Goal: Information Seeking & Learning: Learn about a topic

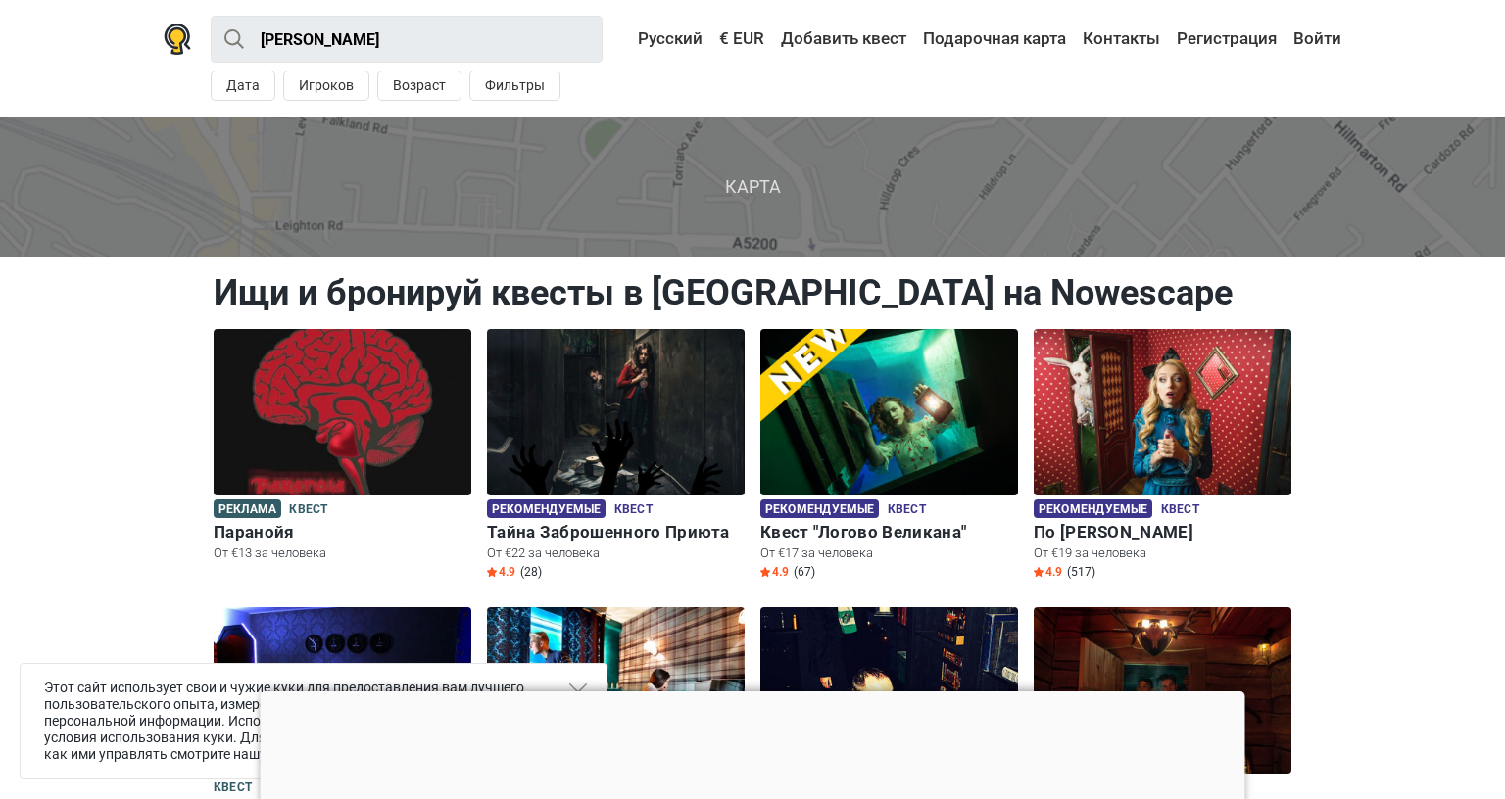
scroll to position [196, 0]
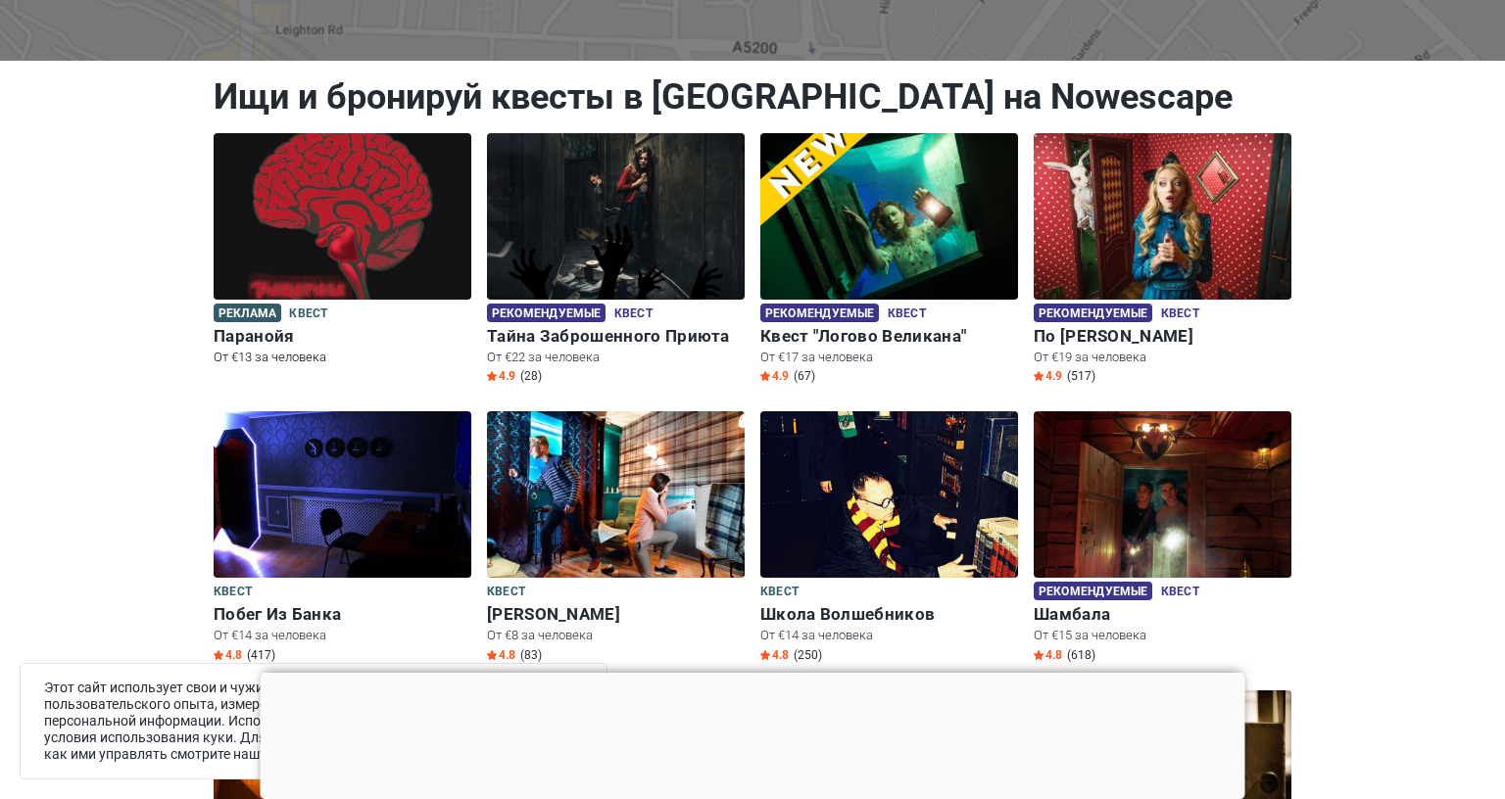
click at [319, 225] on img at bounding box center [343, 216] width 258 height 167
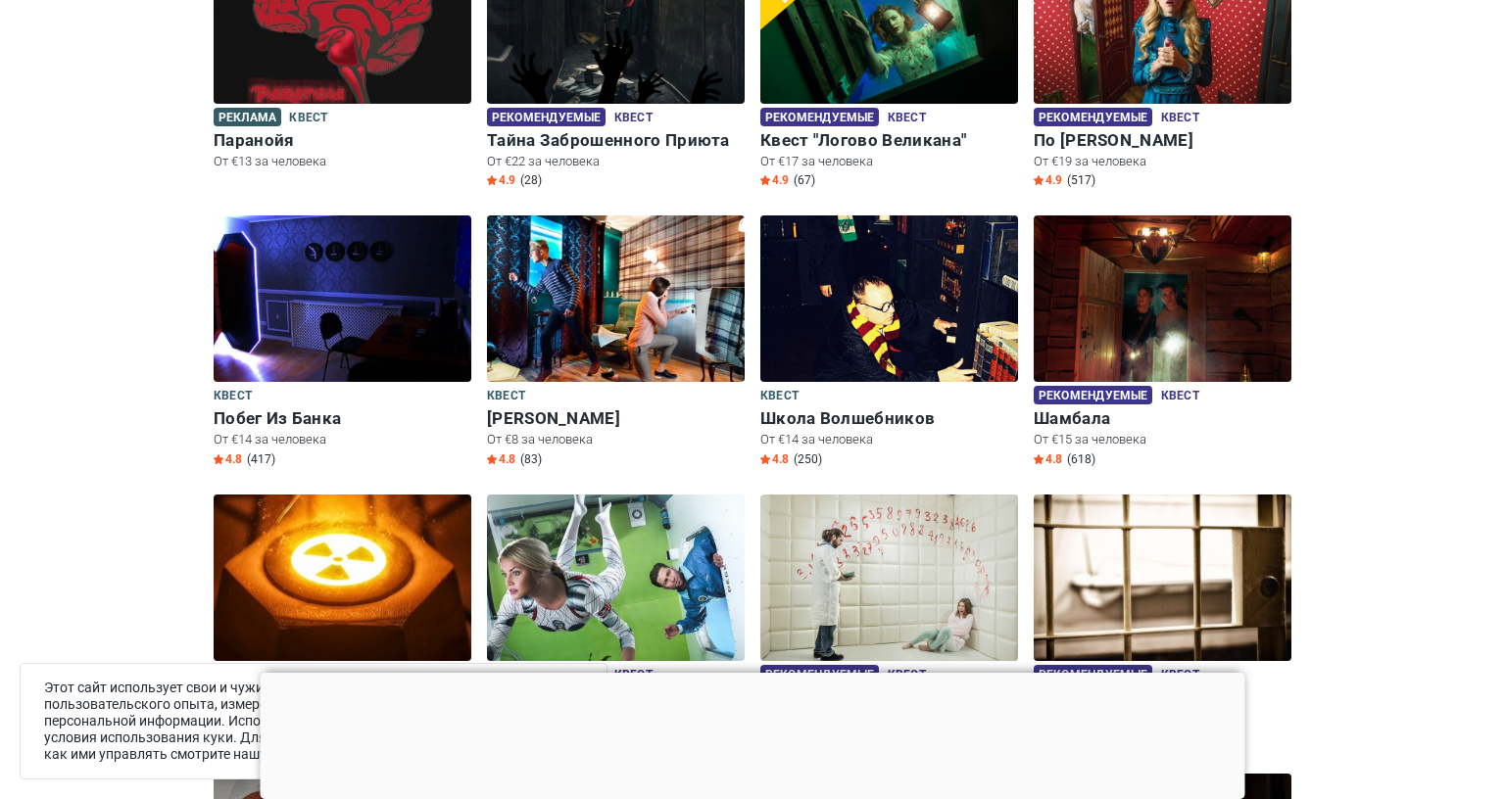
scroll to position [784, 0]
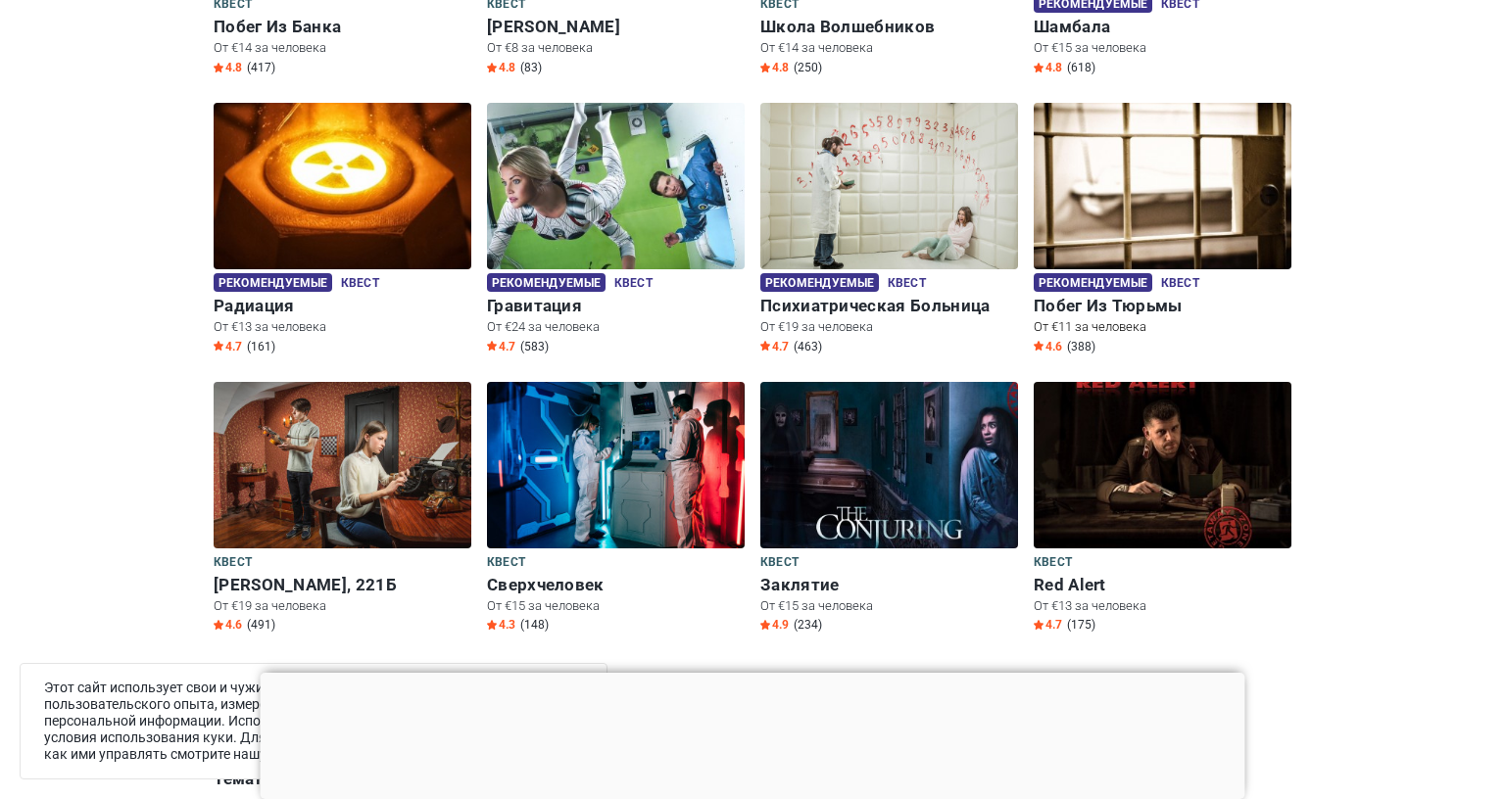
click at [1206, 211] on img at bounding box center [1163, 186] width 258 height 167
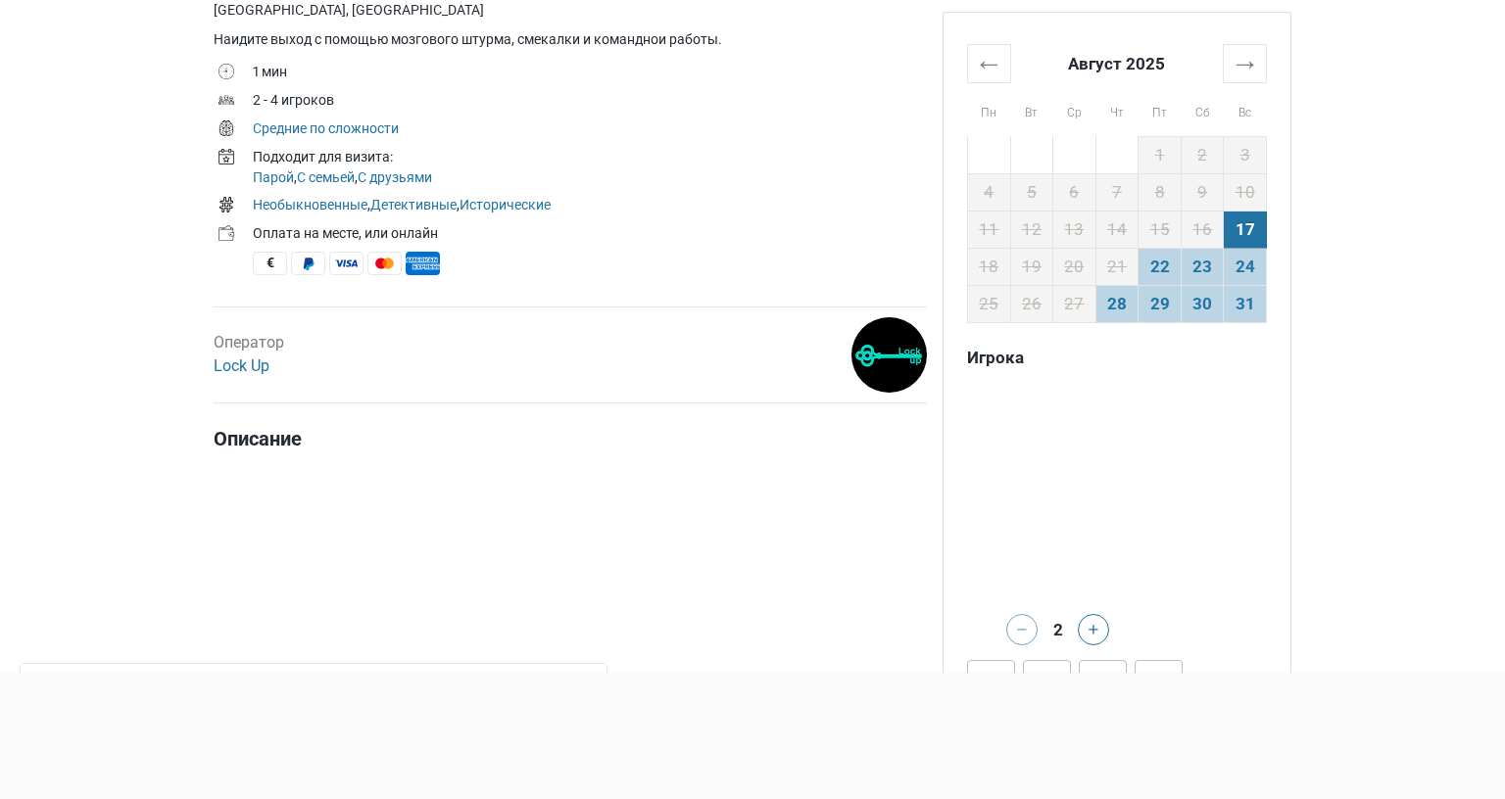
scroll to position [588, 0]
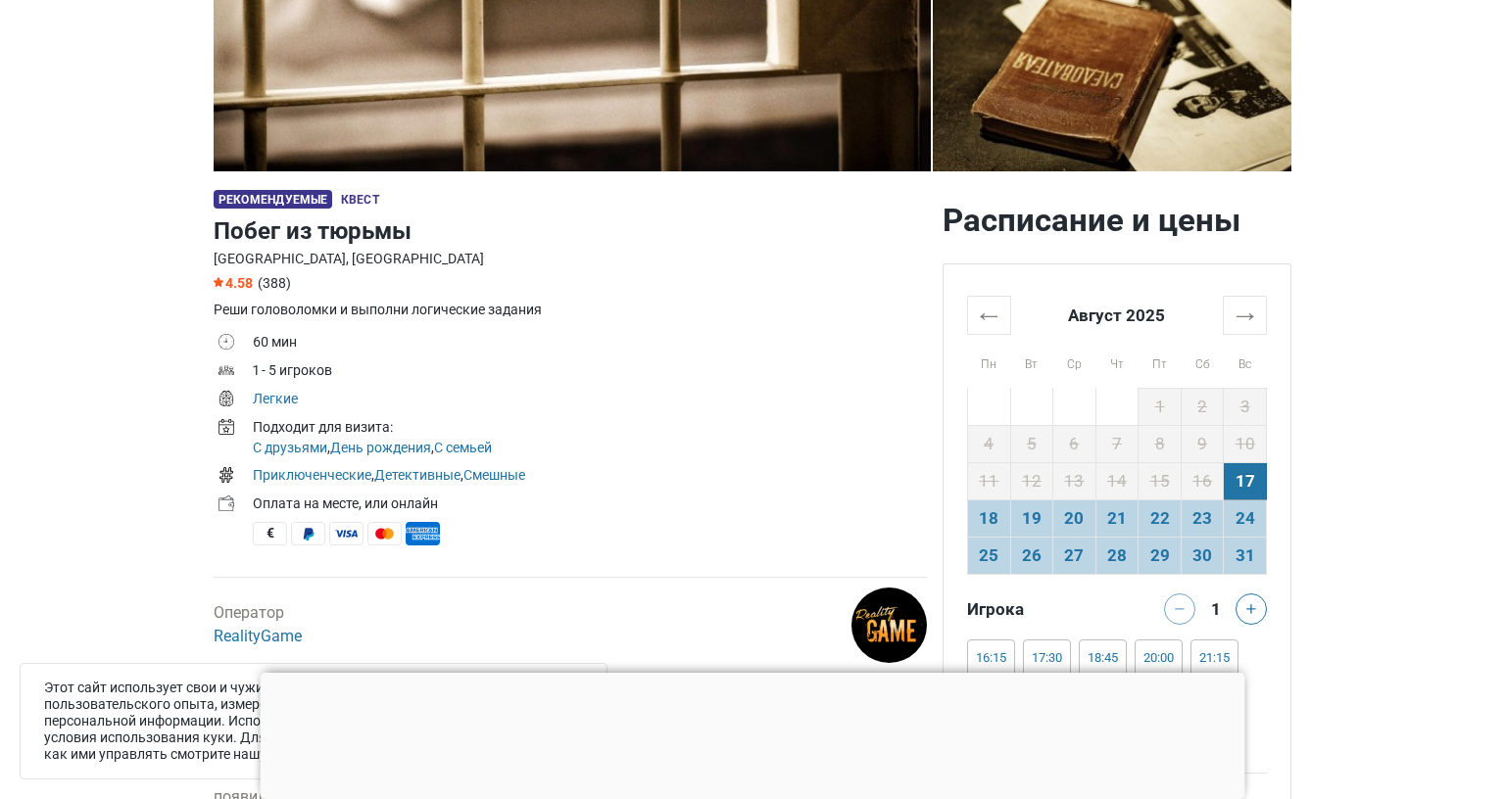
scroll to position [294, 0]
